Goal: Navigation & Orientation: Find specific page/section

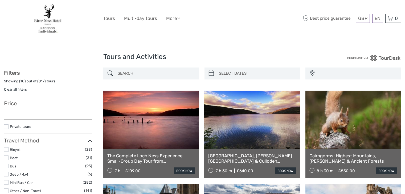
select select
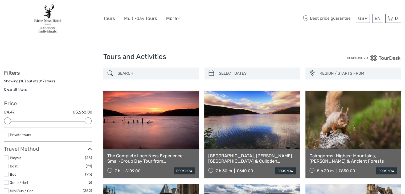
click at [171, 19] on link "More" at bounding box center [173, 19] width 14 height 8
click at [168, 28] on link "Travel Articles" at bounding box center [164, 29] width 32 height 10
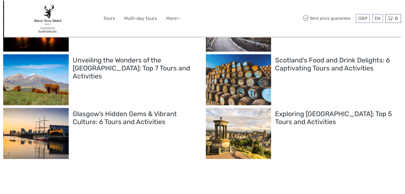
click at [44, 30] on img at bounding box center [48, 18] width 28 height 29
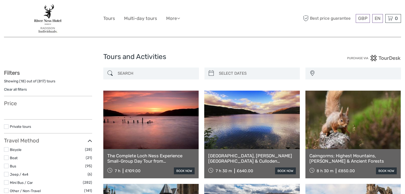
select select
